Goal: Transaction & Acquisition: Purchase product/service

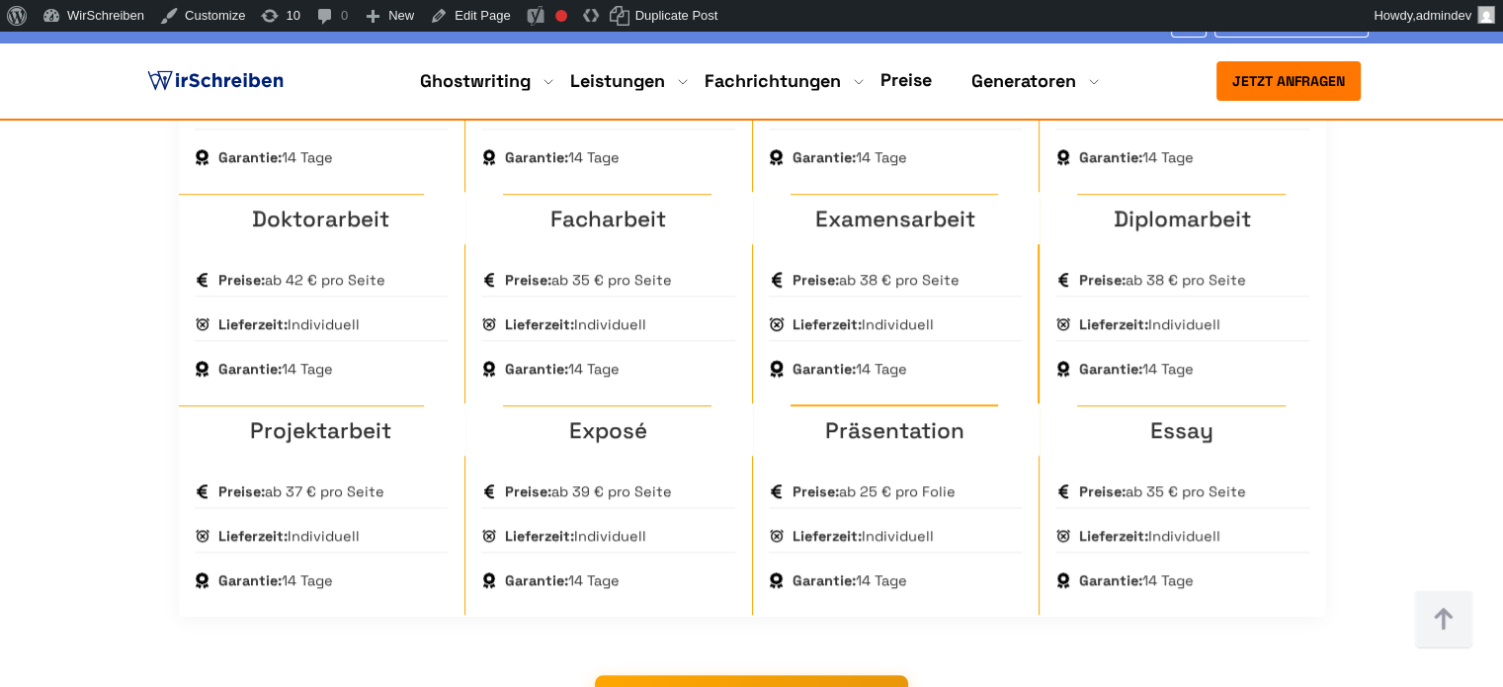
scroll to position [1680, 0]
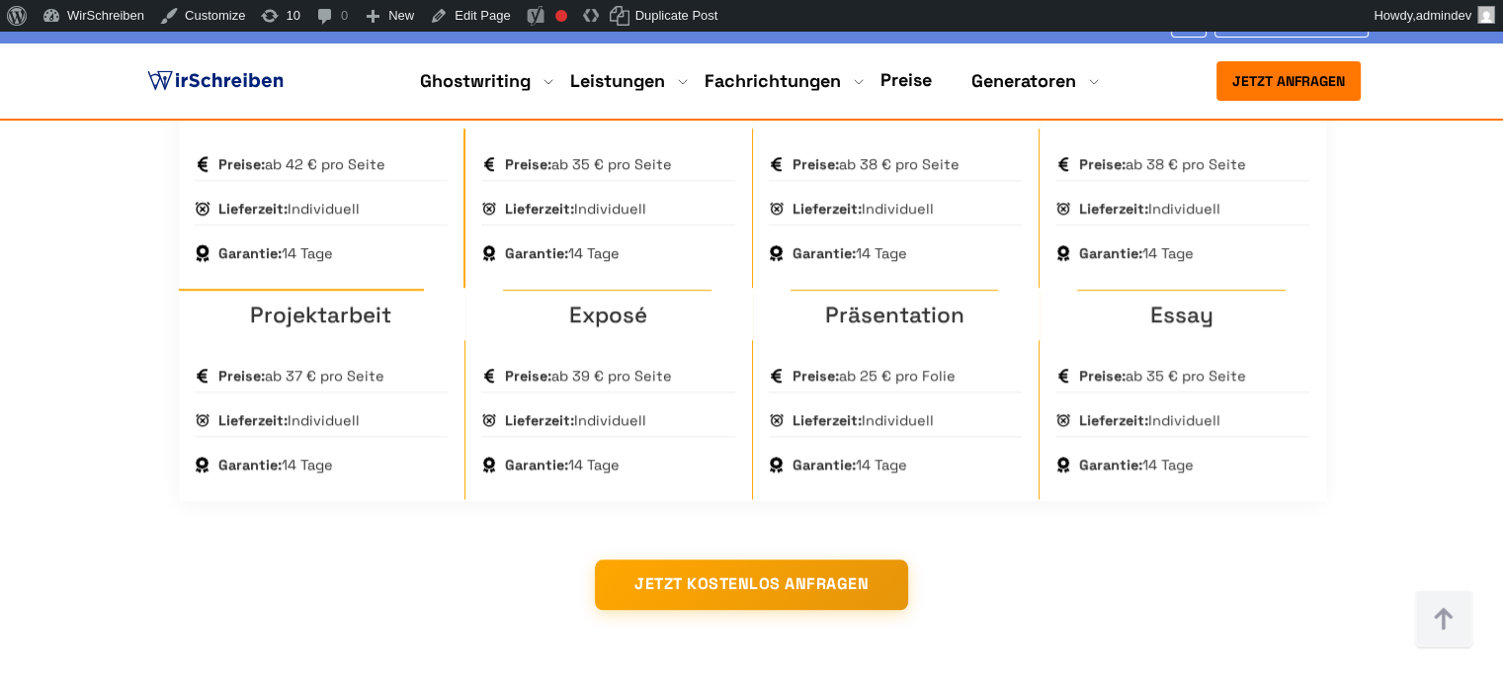
drag, startPoint x: 383, startPoint y: 256, endPoint x: 270, endPoint y: 258, distance: 113.6
click at [270, 181] on div "Preise: ab 42 € pro Seite" at bounding box center [322, 164] width 254 height 33
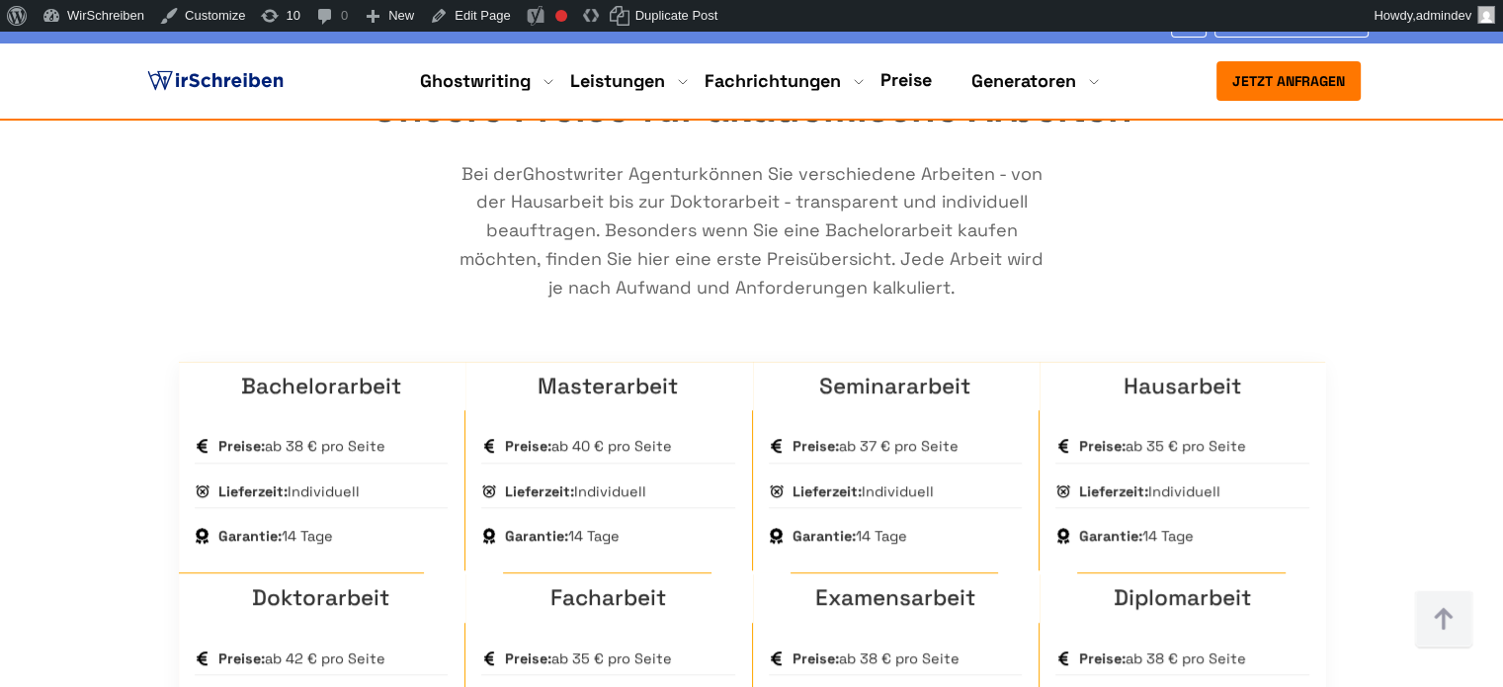
scroll to position [1284, 0]
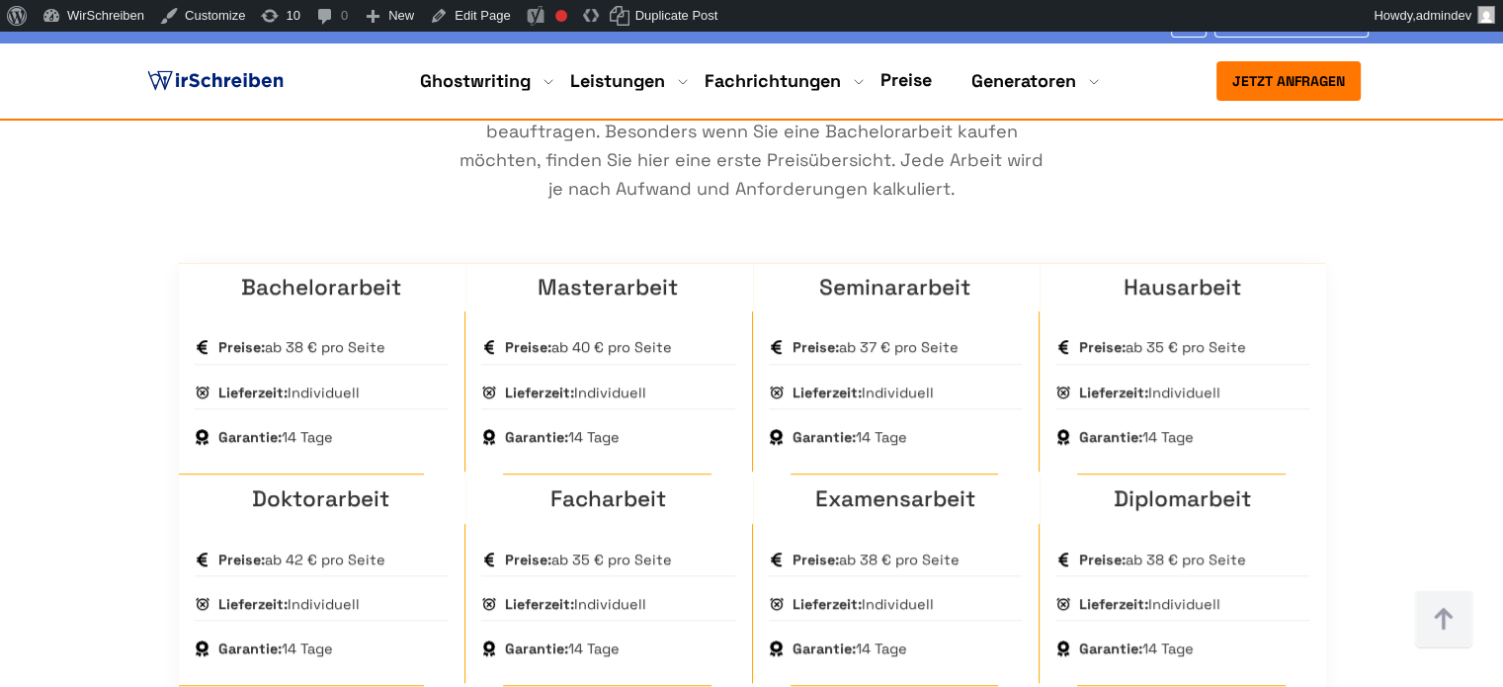
click at [135, 287] on section "Unsere Preise für akademische Arbeiten Bei der Ghostwriter Agentur können Sie v…" at bounding box center [751, 491] width 1503 height 1185
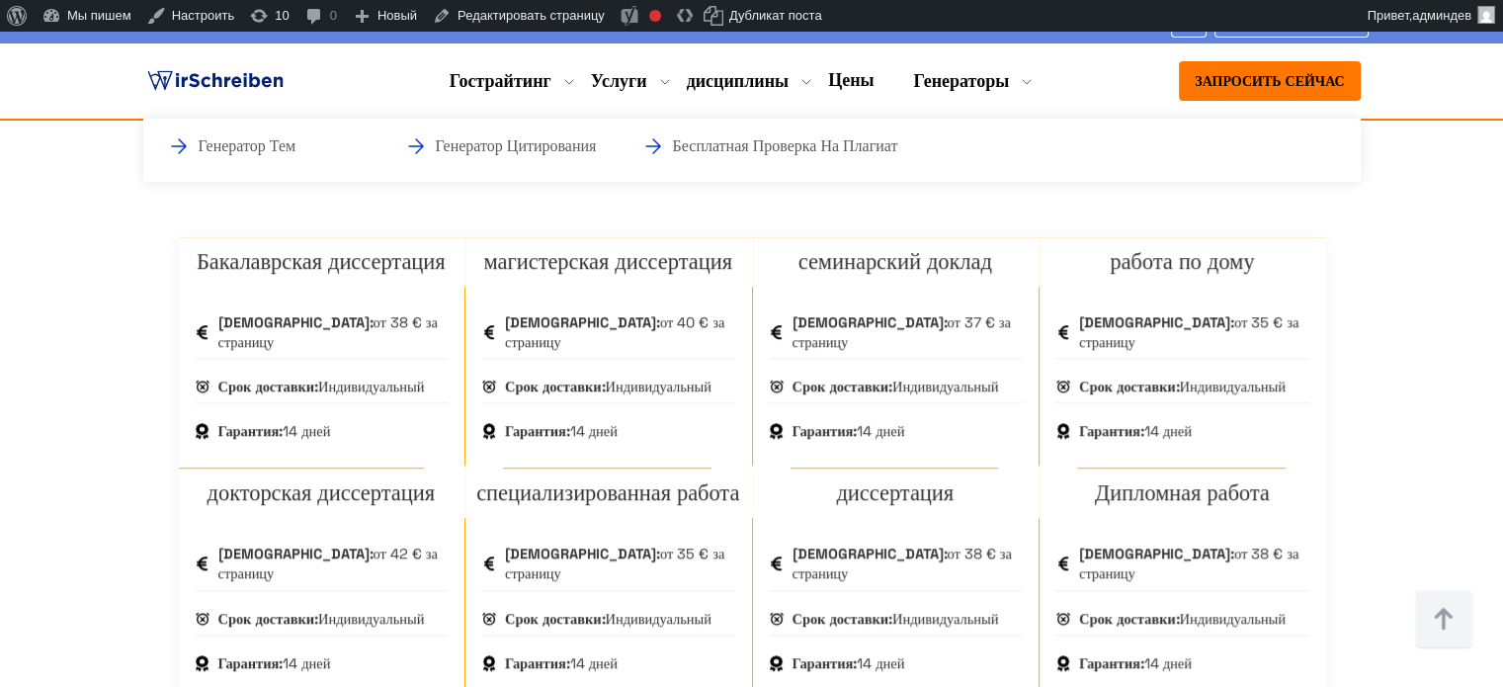
scroll to position [1316, 0]
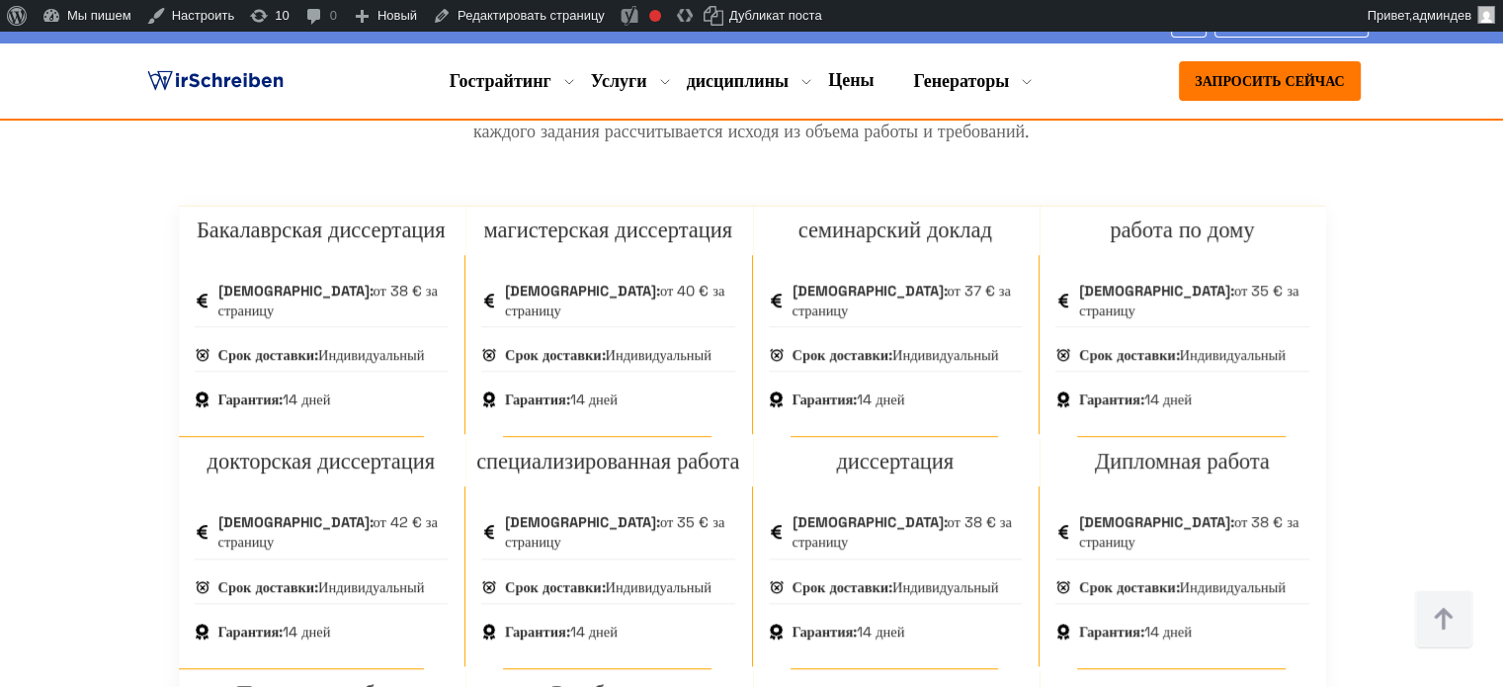
drag, startPoint x: 850, startPoint y: 192, endPoint x: 167, endPoint y: 201, distance: 682.8
click at [167, 201] on div "Наши цены на научные статьи В агентстве по написанию текстов вы можете заказать…" at bounding box center [752, 464] width 1186 height 1087
copy p "В агентстве по написанию текстов вы можете заказать выполнение различных работ"
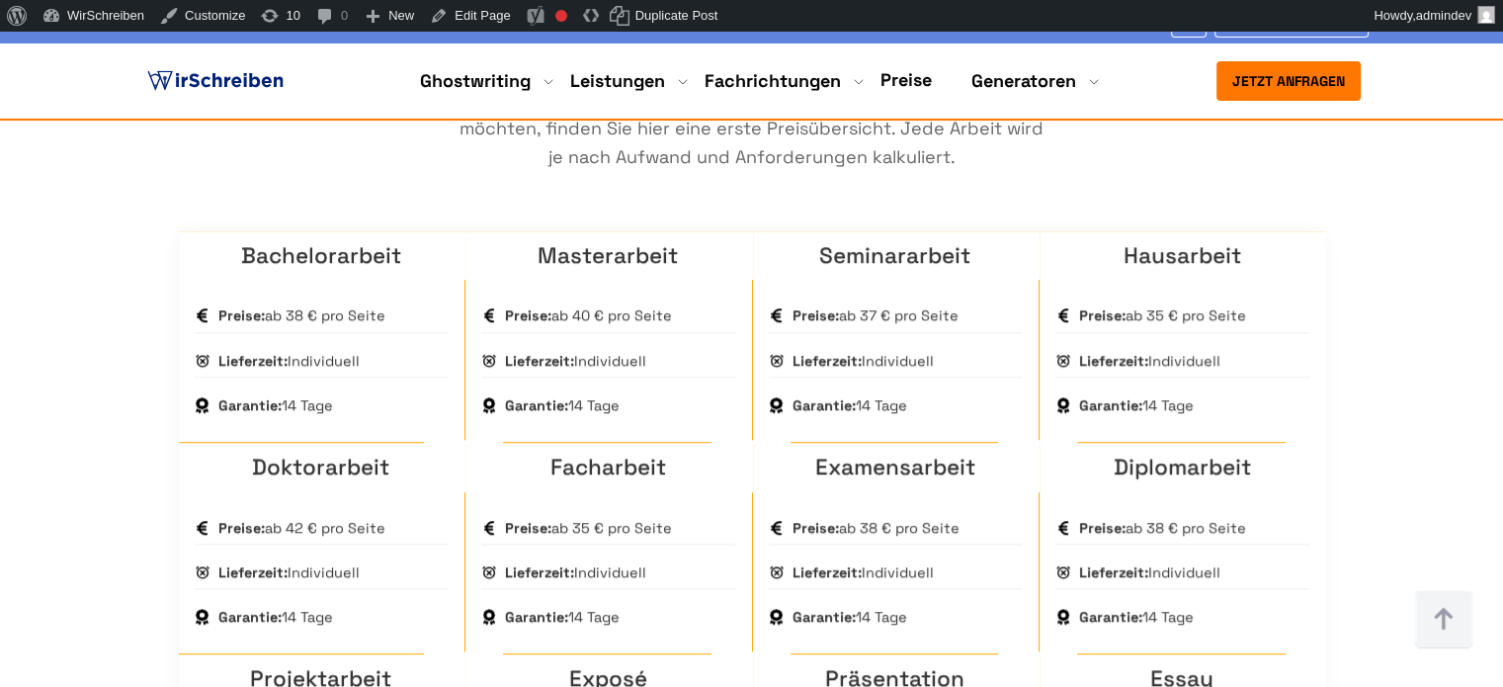
scroll to position [1284, 0]
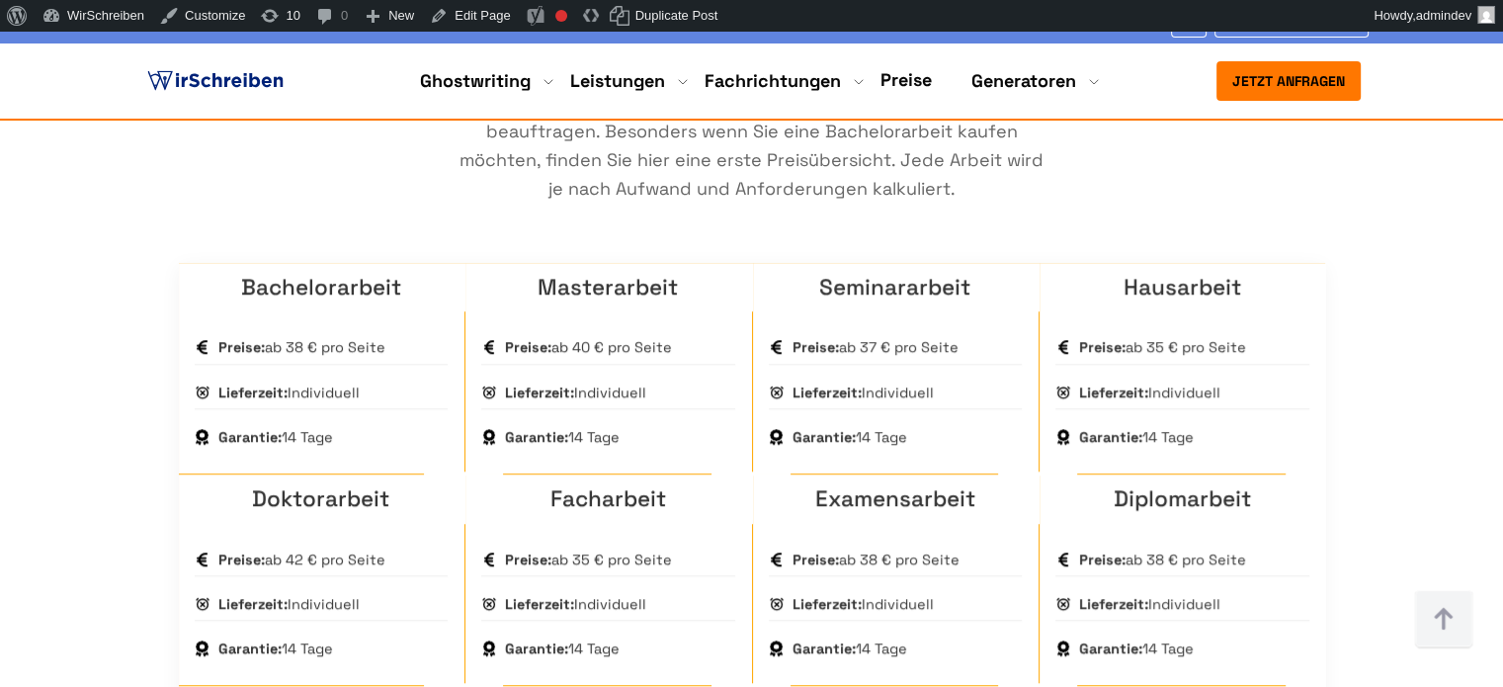
click at [160, 238] on div "Unsere Preise für akademische Arbeiten Bei der Ghostwriter Agentur können Sie v…" at bounding box center [752, 491] width 1186 height 1027
copy link "Ghostwriter Agentur"
drag, startPoint x: 245, startPoint y: 224, endPoint x: 421, endPoint y: 224, distance: 175.9
click at [455, 204] on p "Bei der Ghostwriter Agentur können Sie verschiedene Arbeiten - von der Hausarbe…" at bounding box center [751, 132] width 593 height 142
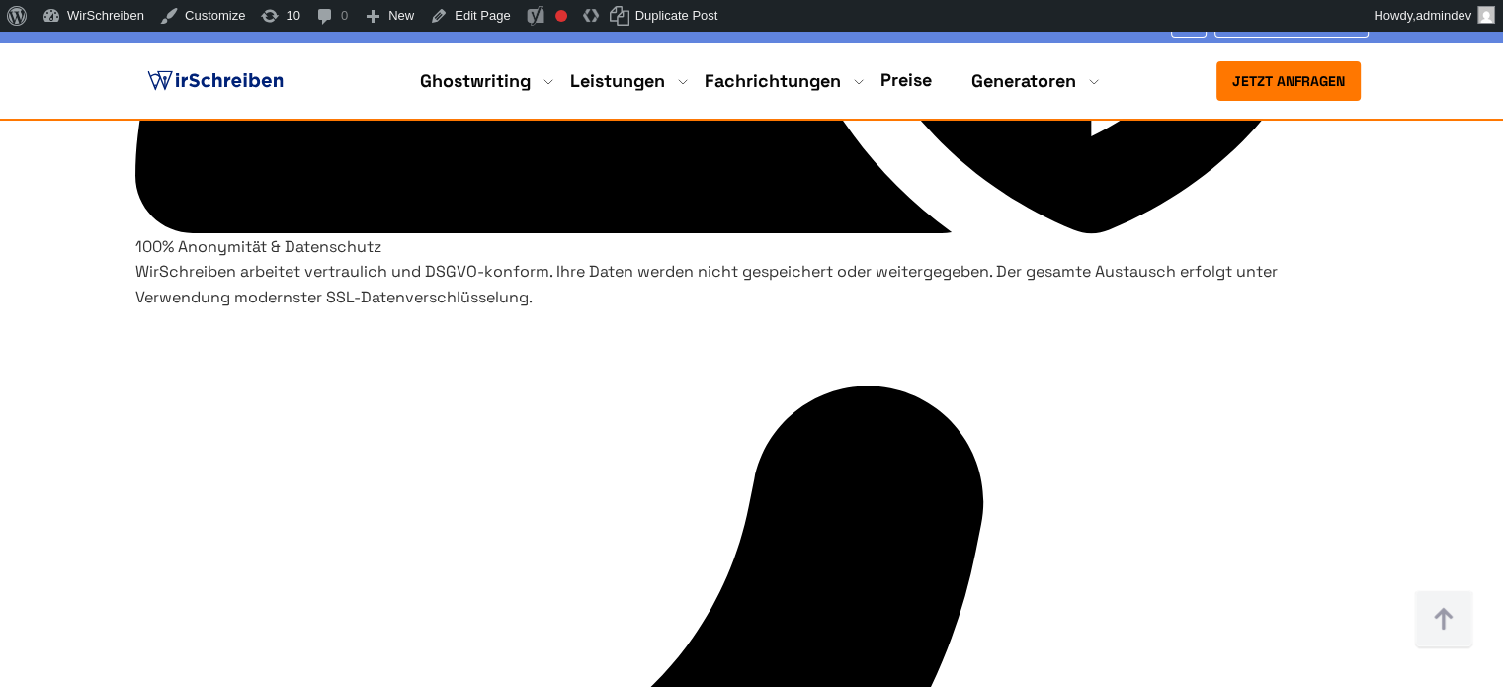
scroll to position [4584, 0]
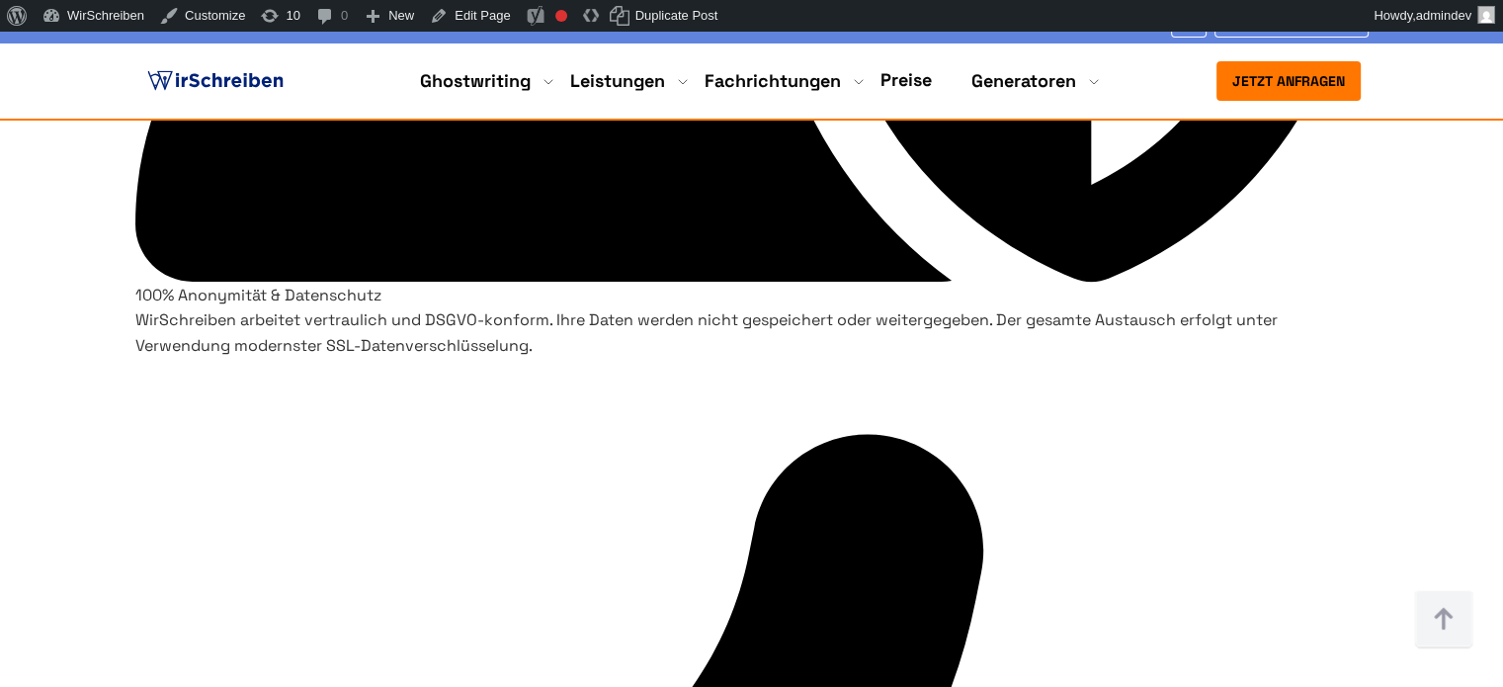
drag, startPoint x: 1225, startPoint y: 291, endPoint x: 1022, endPoint y: 261, distance: 205.8
copy h3 "Bachelorarbeit zum fixierten Preis"
drag, startPoint x: 682, startPoint y: 262, endPoint x: 838, endPoint y: 296, distance: 159.9
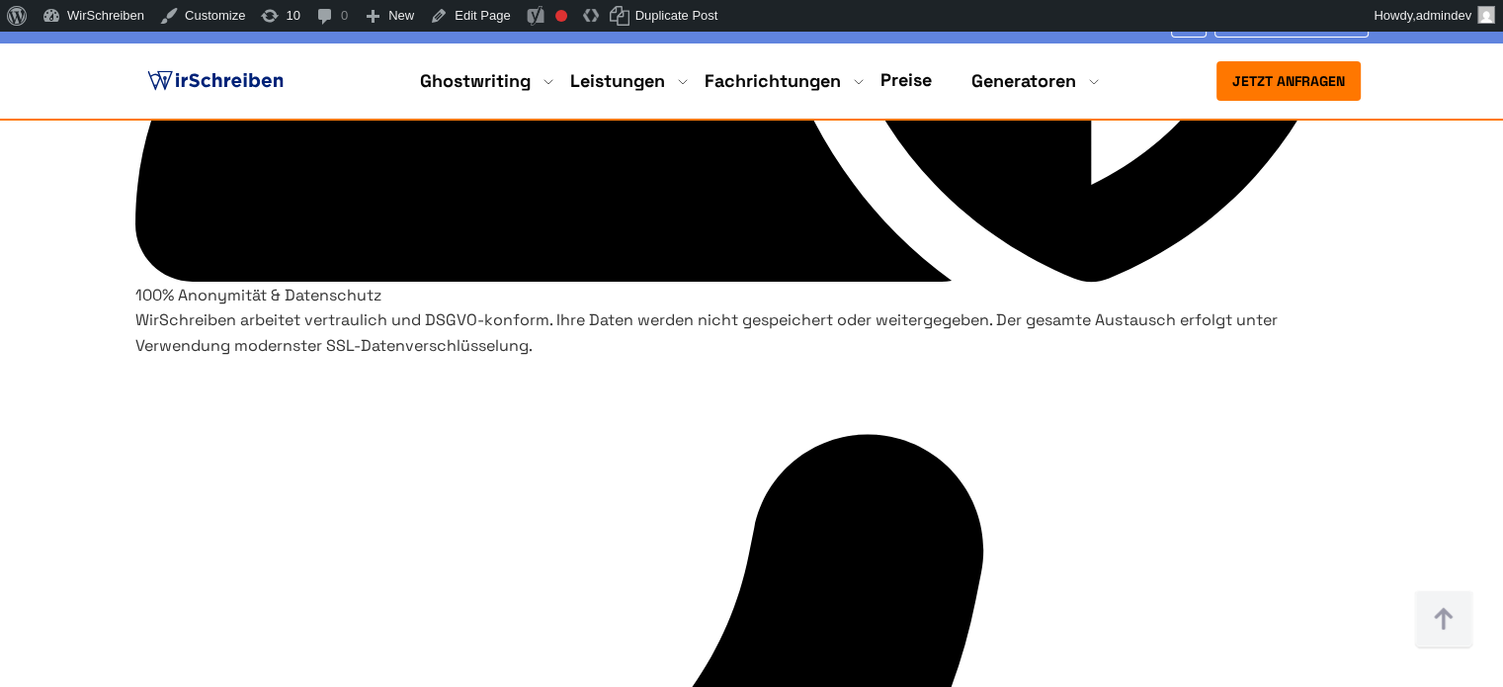
copy h3 "Plagiatsfreie Bachelorarbeit"
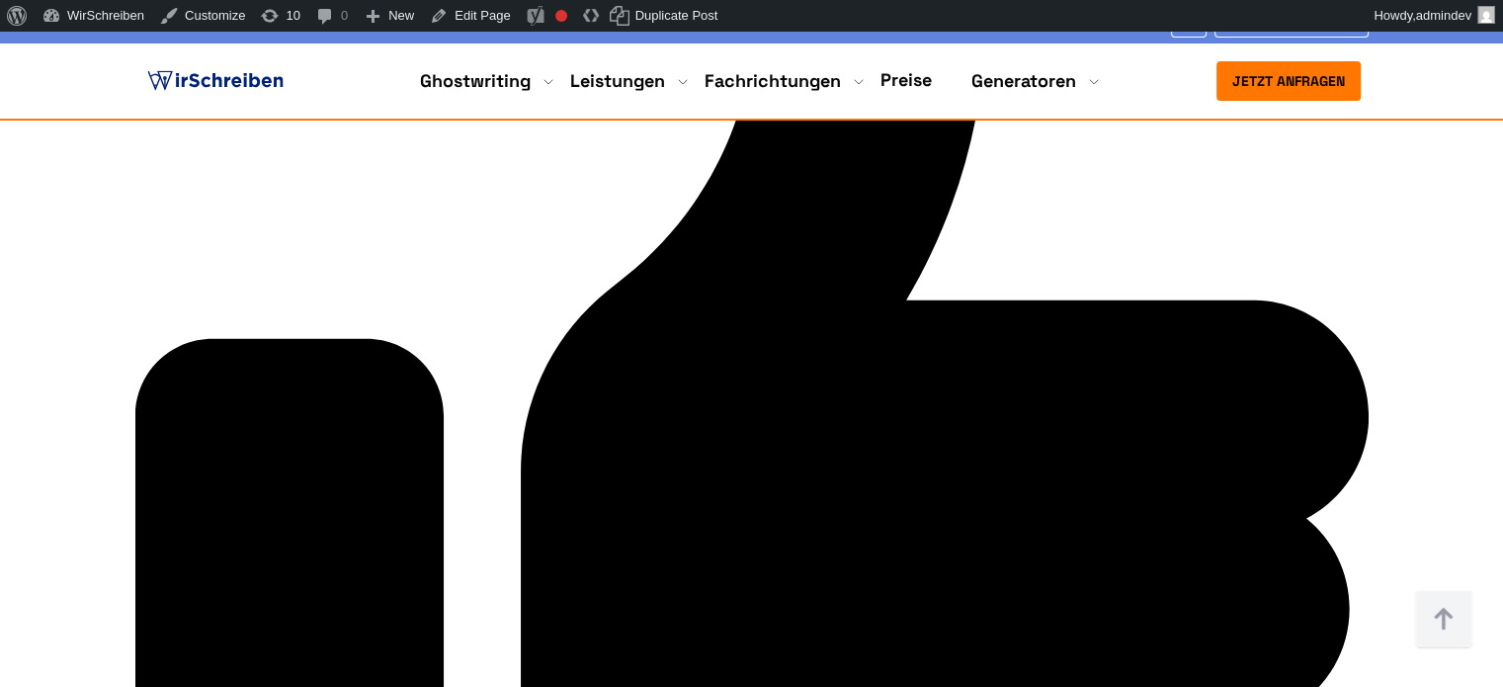
scroll to position [5078, 0]
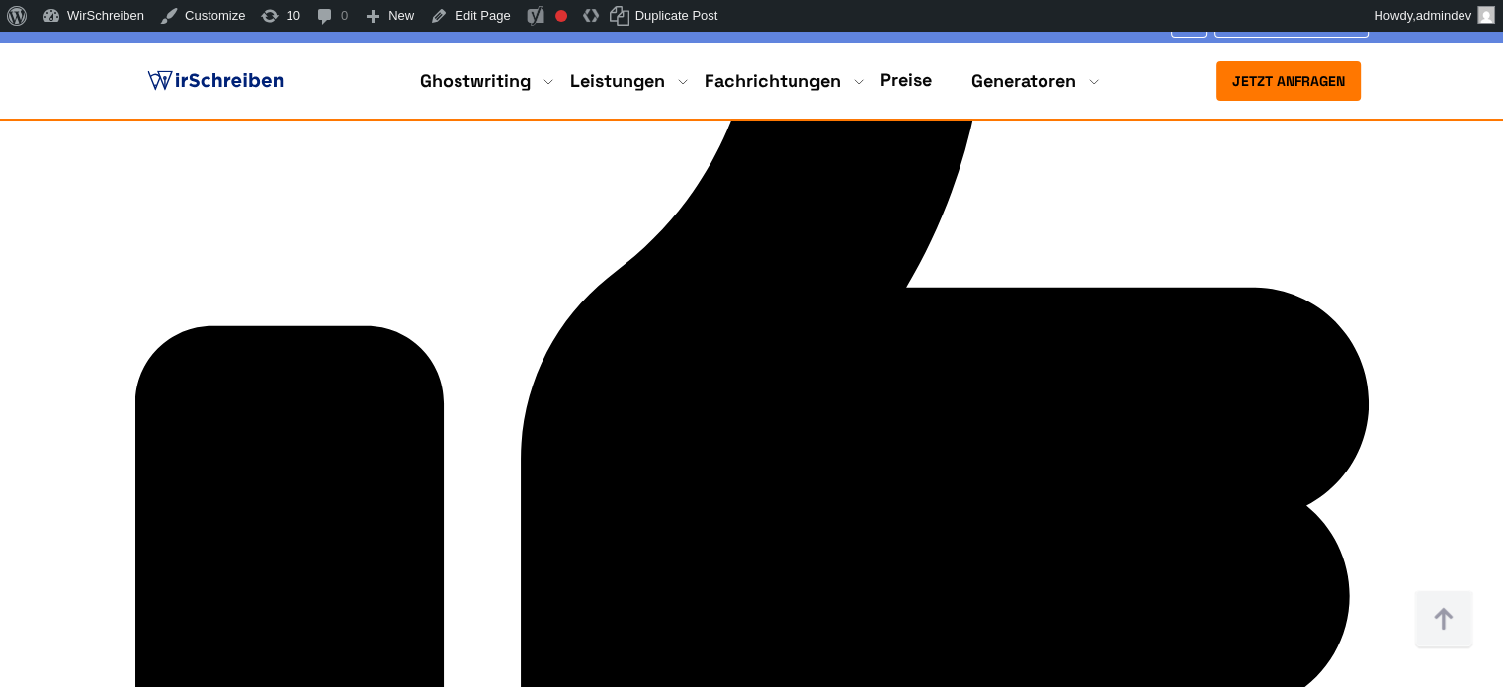
drag, startPoint x: 1235, startPoint y: 290, endPoint x: 1004, endPoint y: 263, distance: 232.8
copy h3 "Kostenlose Revision Ihrer Bachelorarbeit"
drag, startPoint x: 477, startPoint y: 299, endPoint x: 279, endPoint y: 258, distance: 202.9
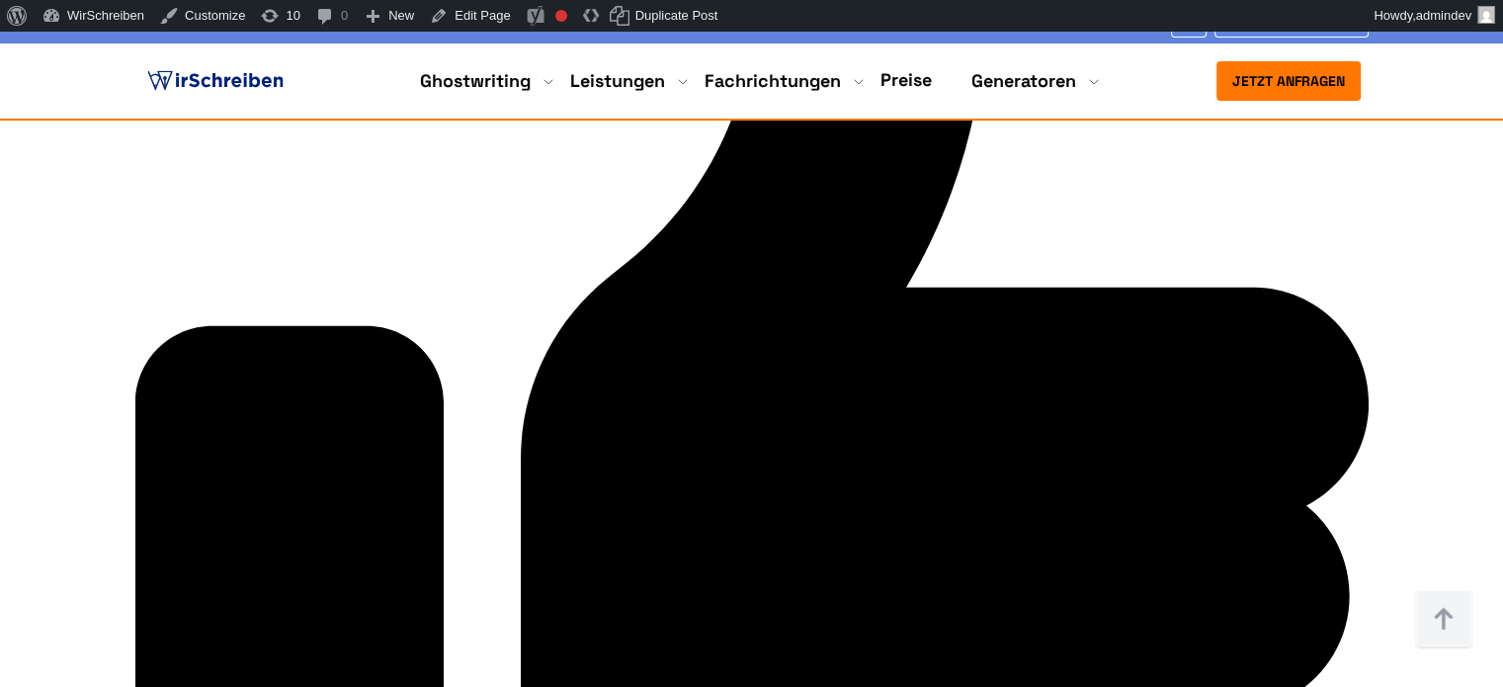
copy h3 "Termintreue & Qualitätssicherung"
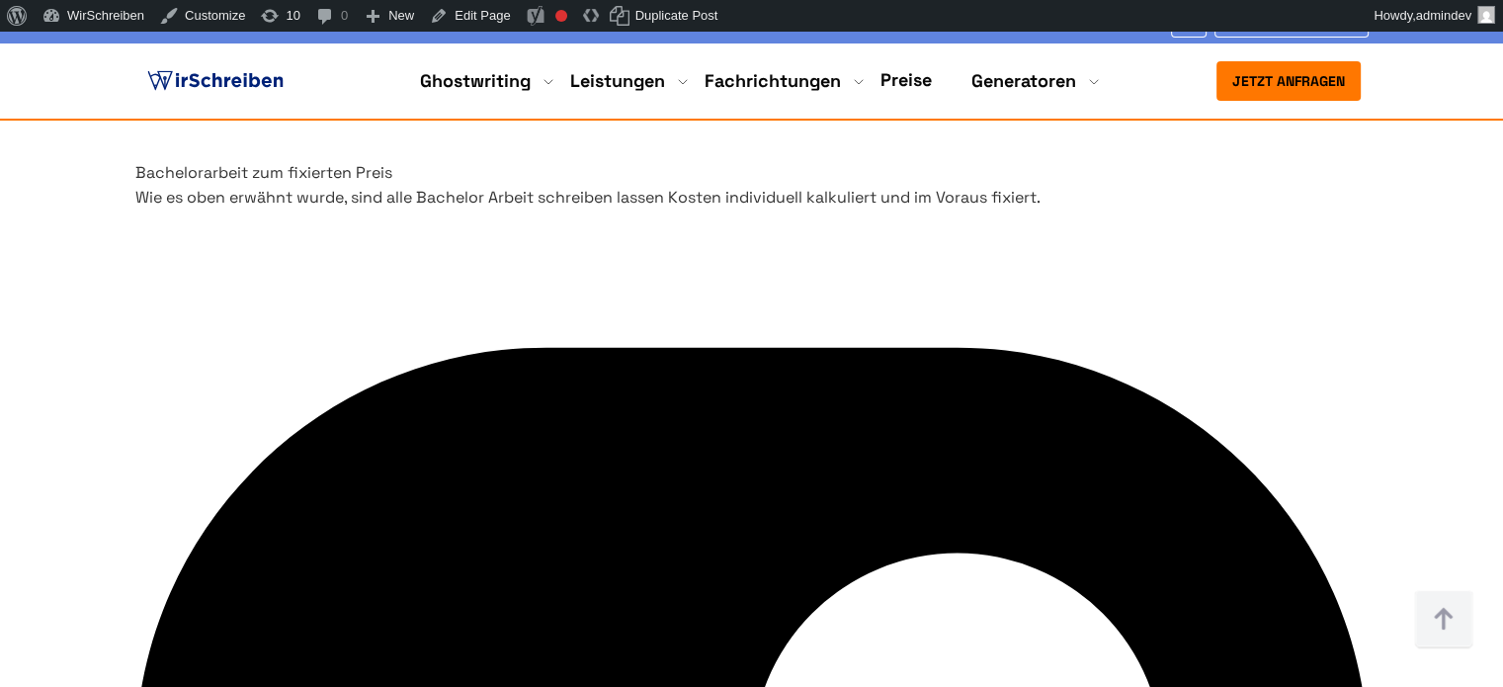
scroll to position [7153, 0]
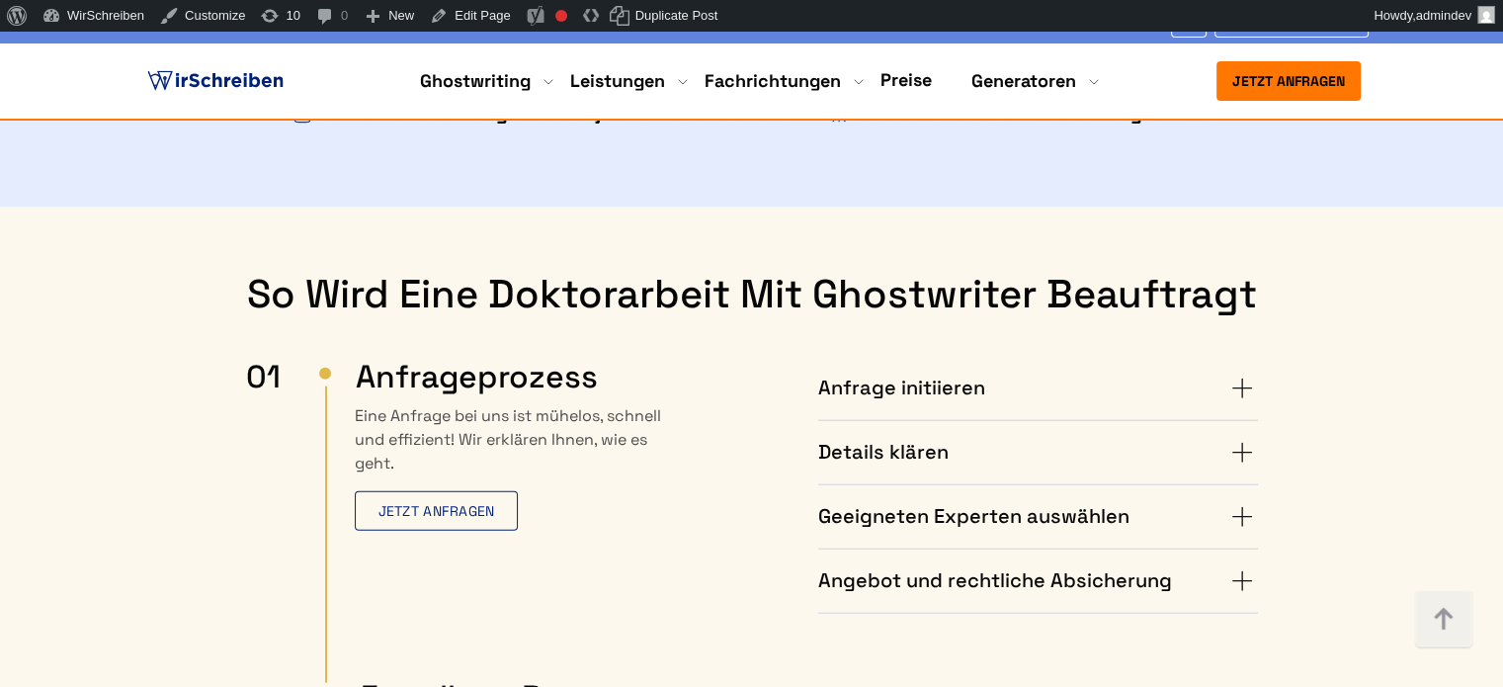
scroll to position [4644, 0]
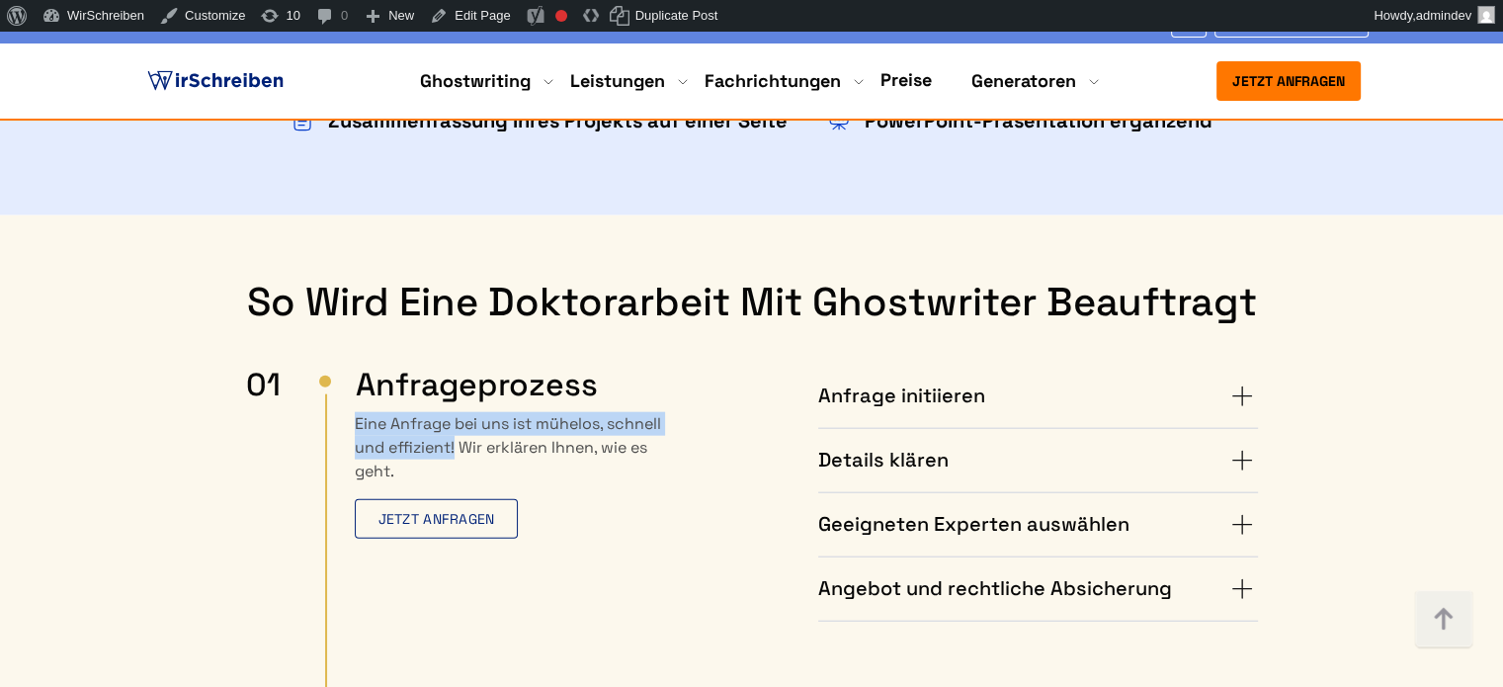
drag, startPoint x: 454, startPoint y: 369, endPoint x: 358, endPoint y: 345, distance: 99.7
click at [358, 412] on p "Eine Anfrage bei uns ist mühelos, schnell und effizient! Wir erklären Ihnen, wi…" at bounding box center [510, 475] width 310 height 126
copy p "Eine Anfrage bei uns ist mühelos, schnell und effizient!"
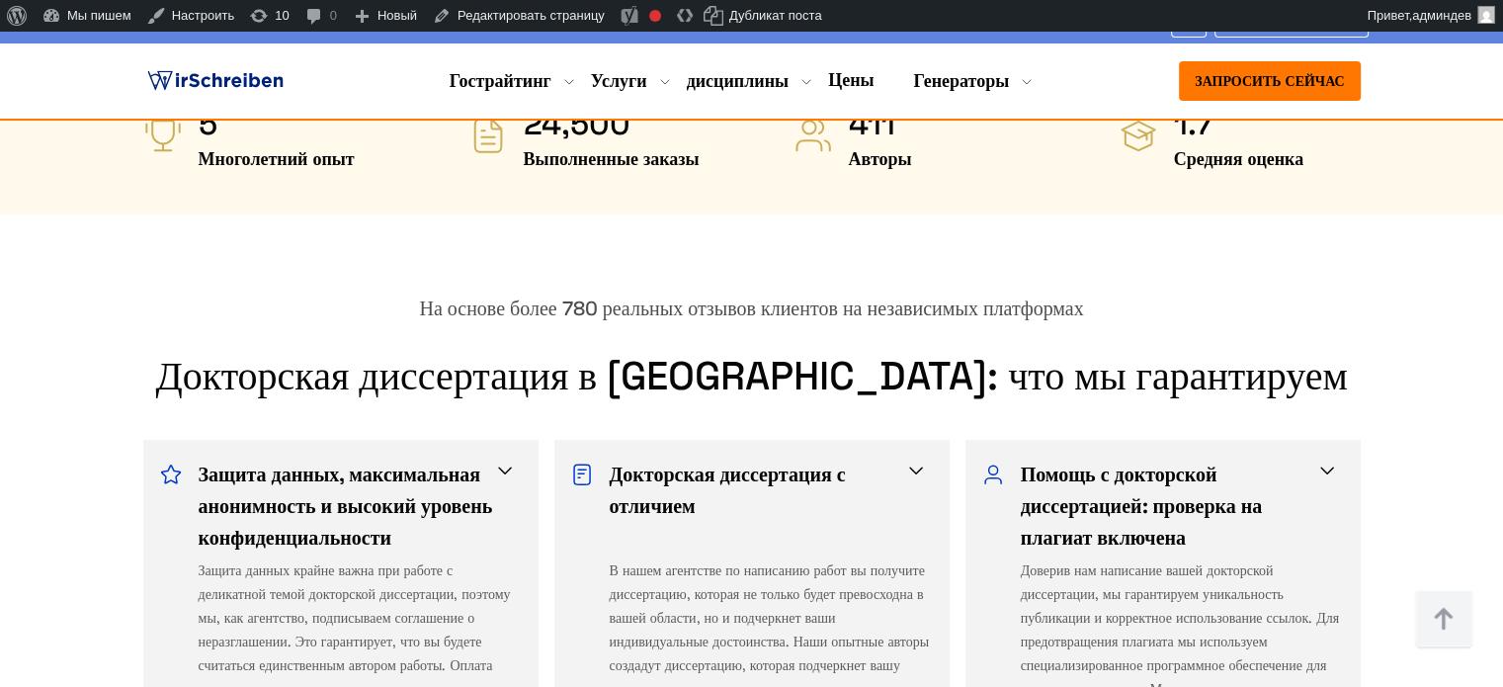
scroll to position [1111, 0]
